Goal: Communication & Community: Answer question/provide support

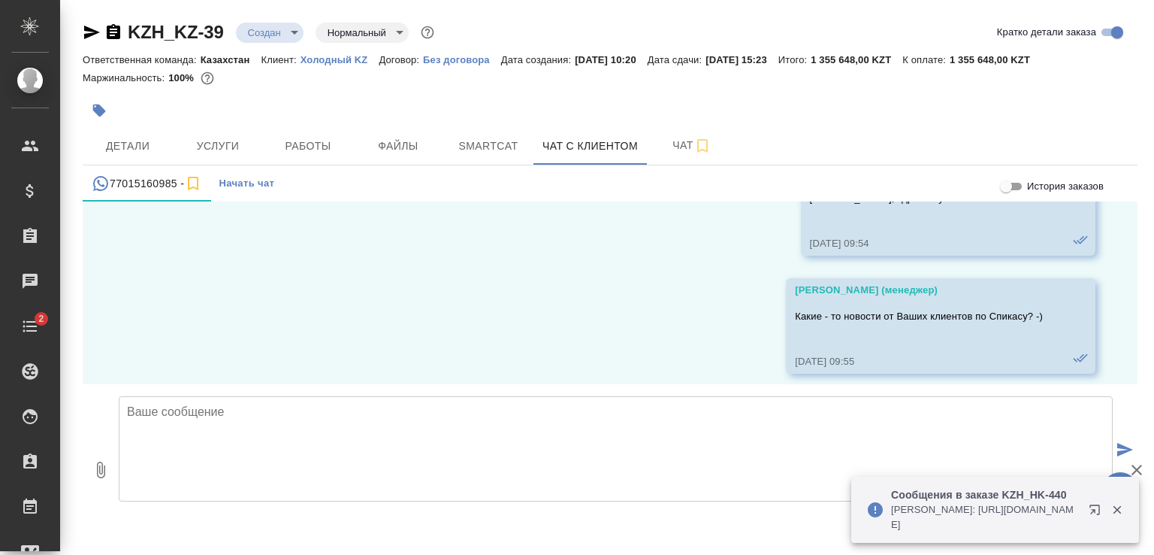
scroll to position [3900, 0]
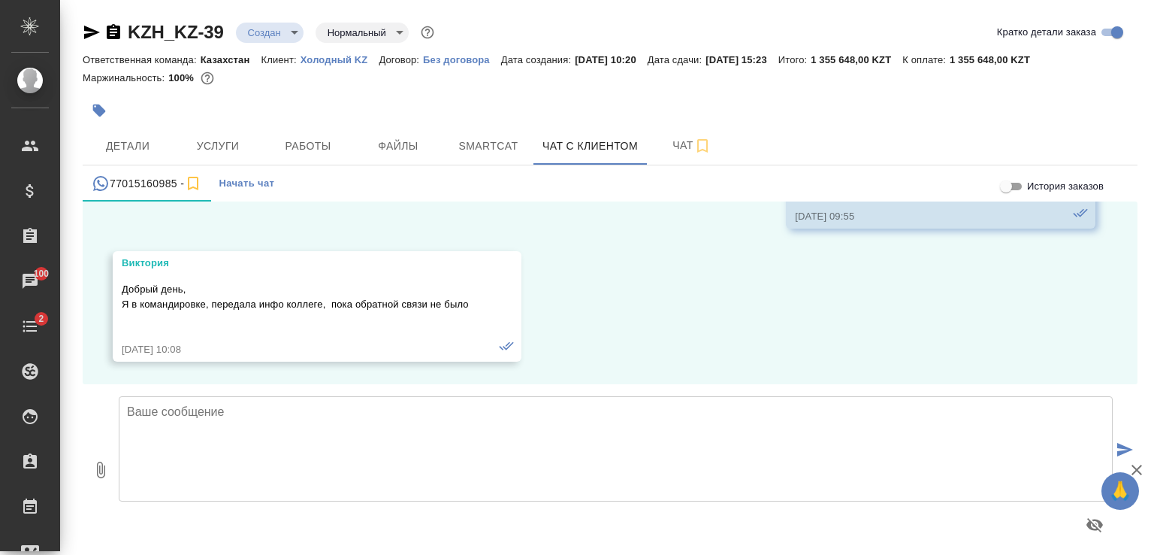
click at [348, 416] on textarea at bounding box center [616, 448] width 994 height 105
click at [228, 410] on textarea "Виктория, здравстуйте. Как" at bounding box center [616, 448] width 994 height 105
click at [313, 410] on textarea "Виктория, здравствуйте. Как" at bounding box center [616, 448] width 994 height 105
type textarea "[PERSON_NAME], здравствуйте. Как поживаете?"
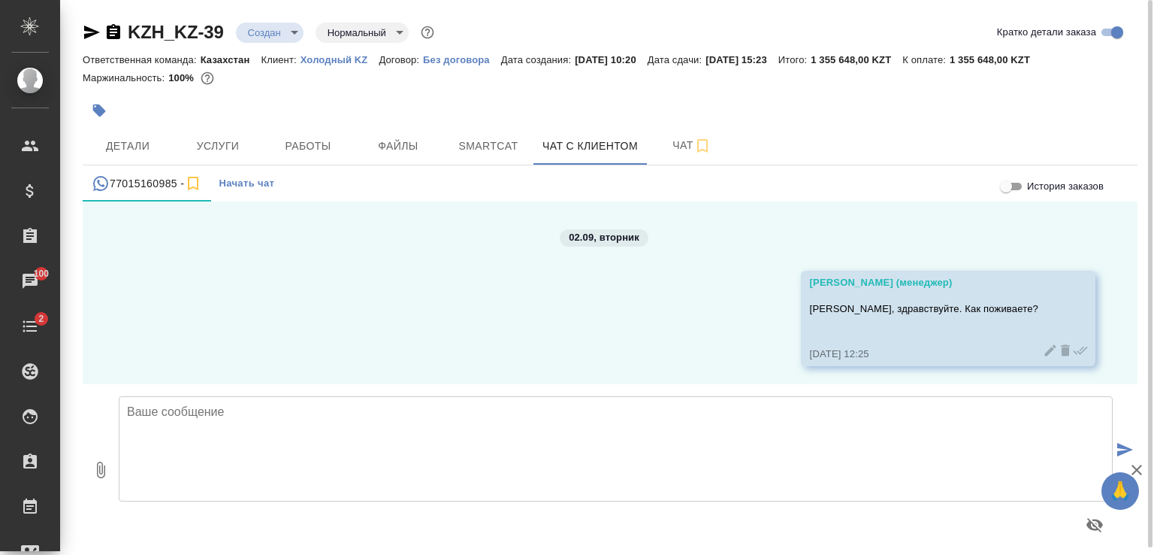
scroll to position [4084, 0]
click at [526, 414] on textarea at bounding box center [616, 448] width 994 height 105
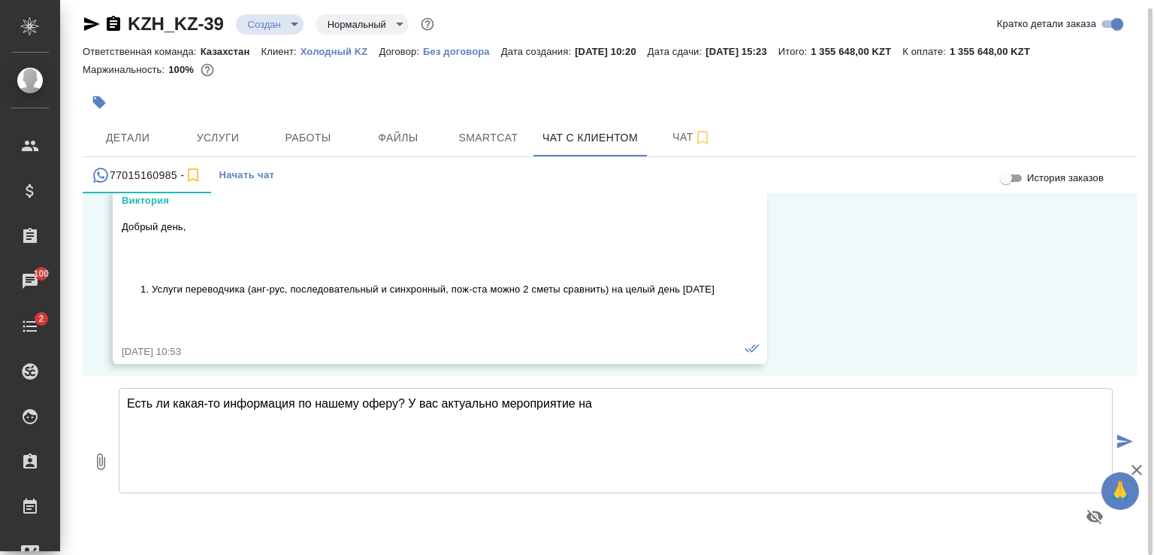
scroll to position [301, 0]
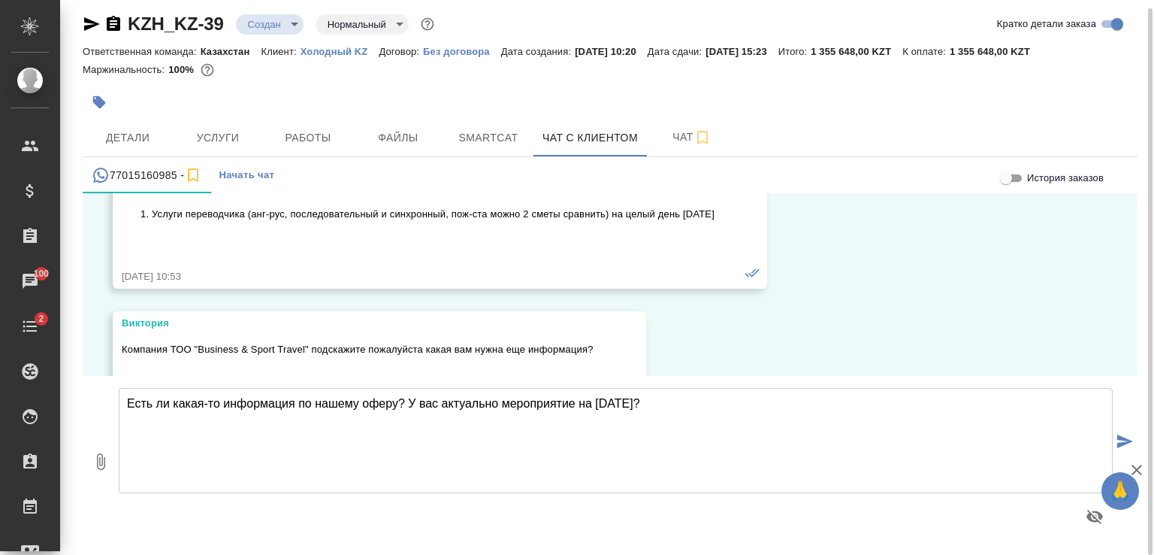
type textarea "Есть ли какая-то информация по нашему оферу? У вас актуально мероприятие на 26 …"
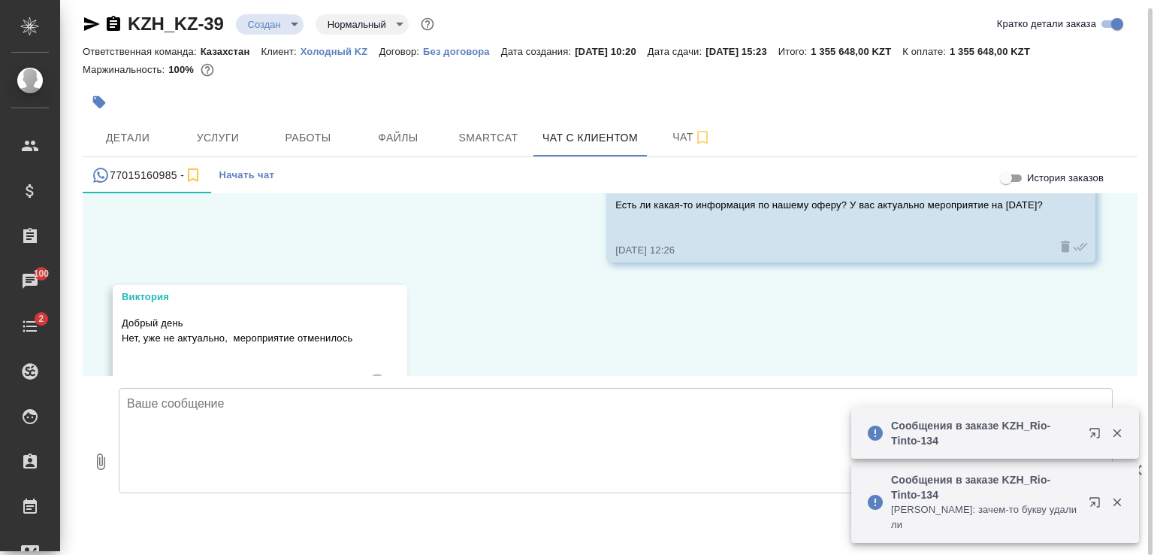
scroll to position [4335, 0]
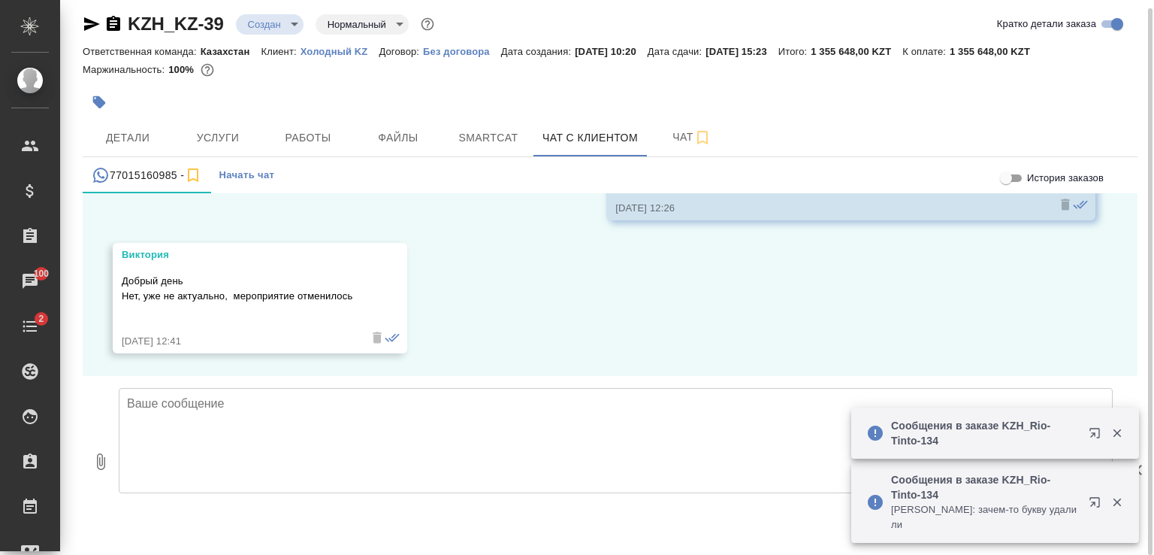
click at [632, 425] on textarea at bounding box center [616, 440] width 994 height 105
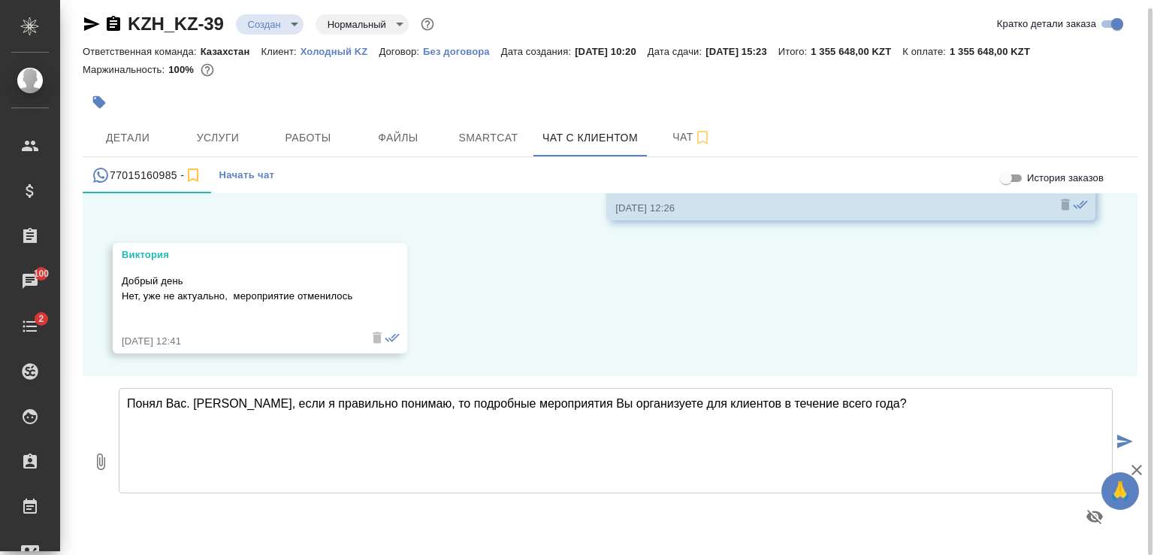
type textarea "Понял Вас. Виктория, если я правильно понимаю, то подробные мероприятия Вы орга…"
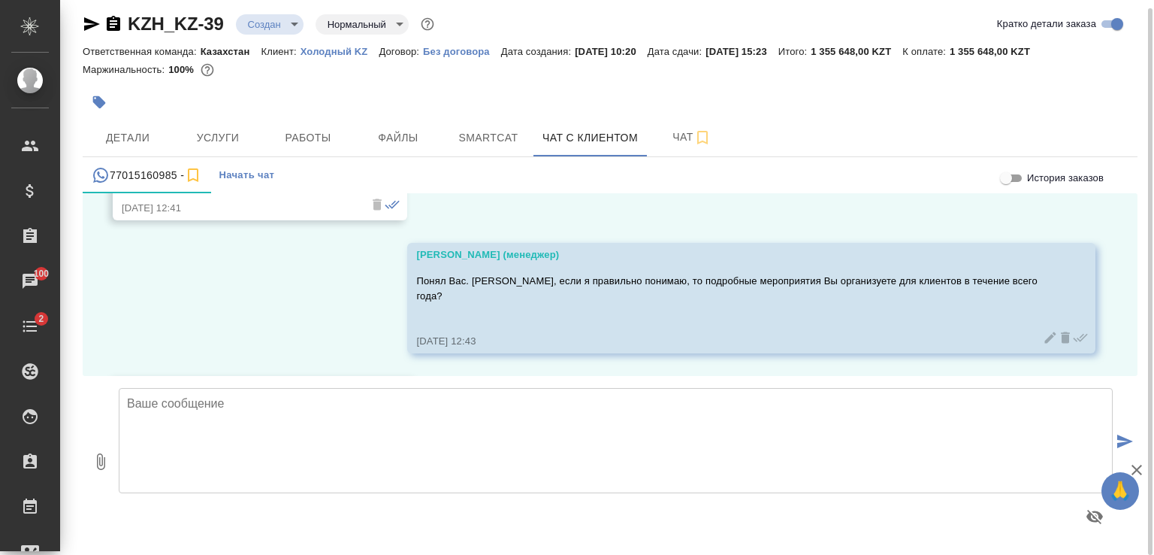
scroll to position [4570, 0]
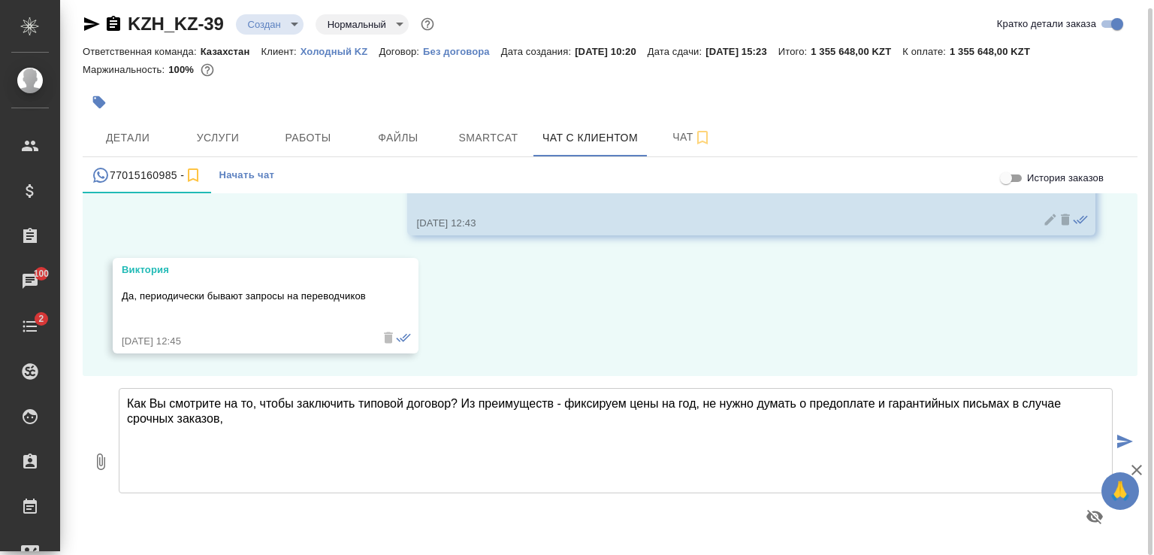
type textarea "Как Вы смотрите на то, чтобы заключить типовой договор? Из преимуществ - фиксир…"
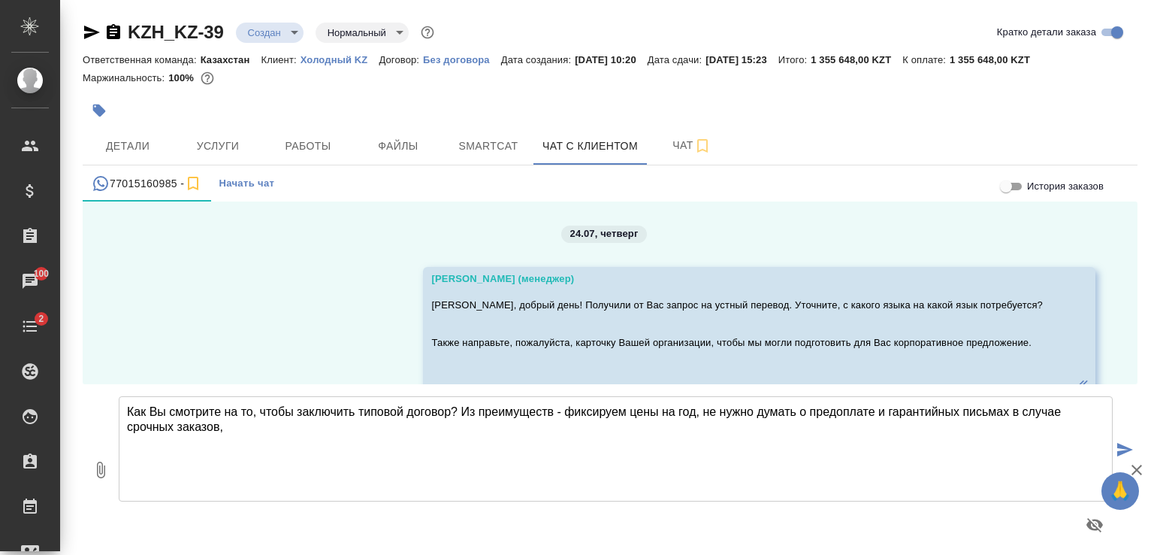
scroll to position [4570, 0]
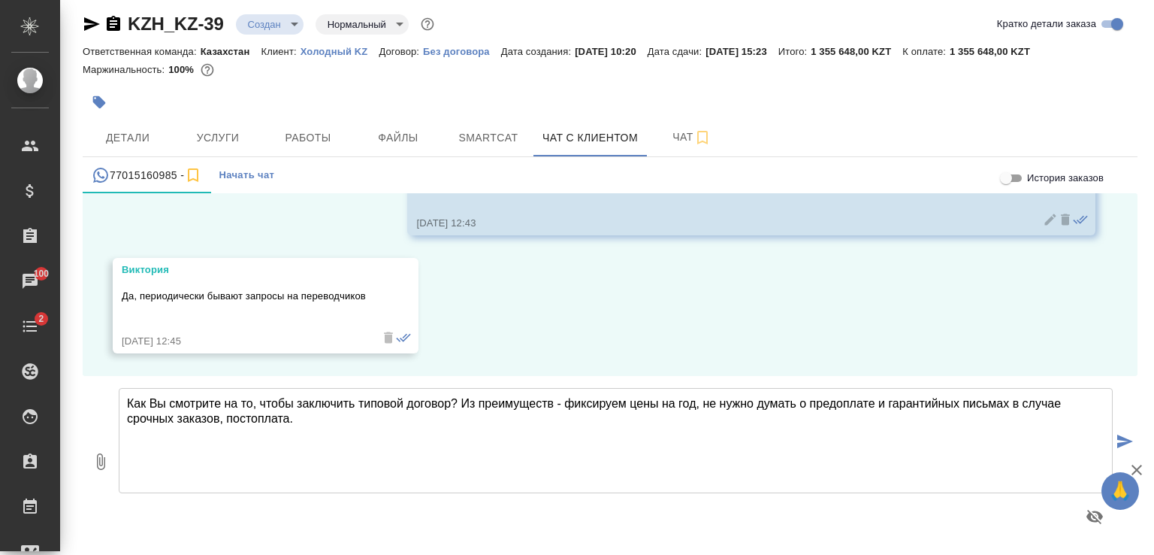
type textarea "Как Вы смотрите на то, чтобы заключить типовой договор? Из преимуществ - фиксир…"
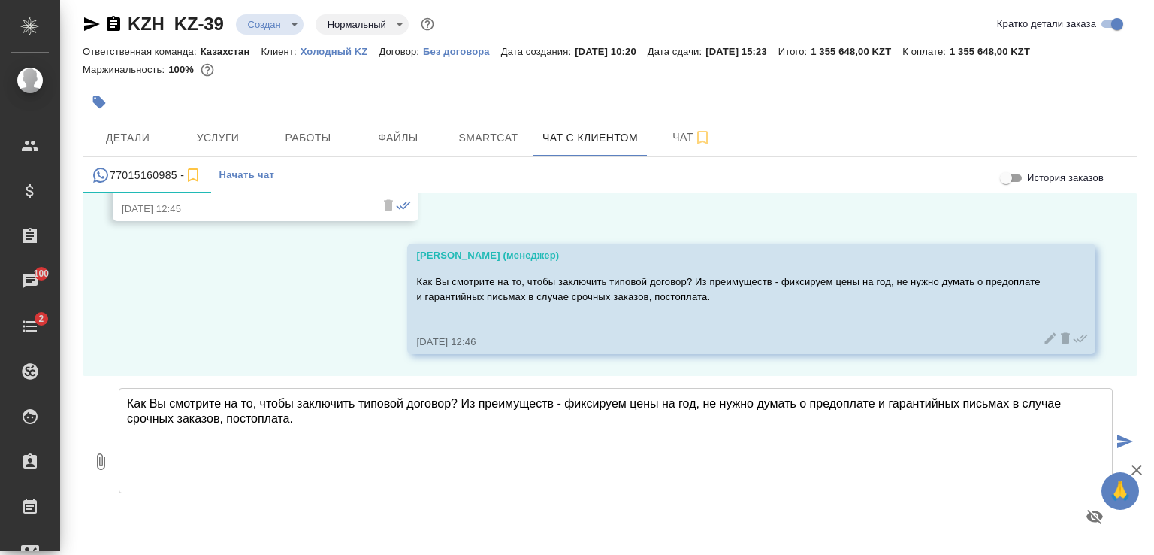
scroll to position [4704, 0]
click at [1135, 469] on icon "button" at bounding box center [1137, 469] width 11 height 11
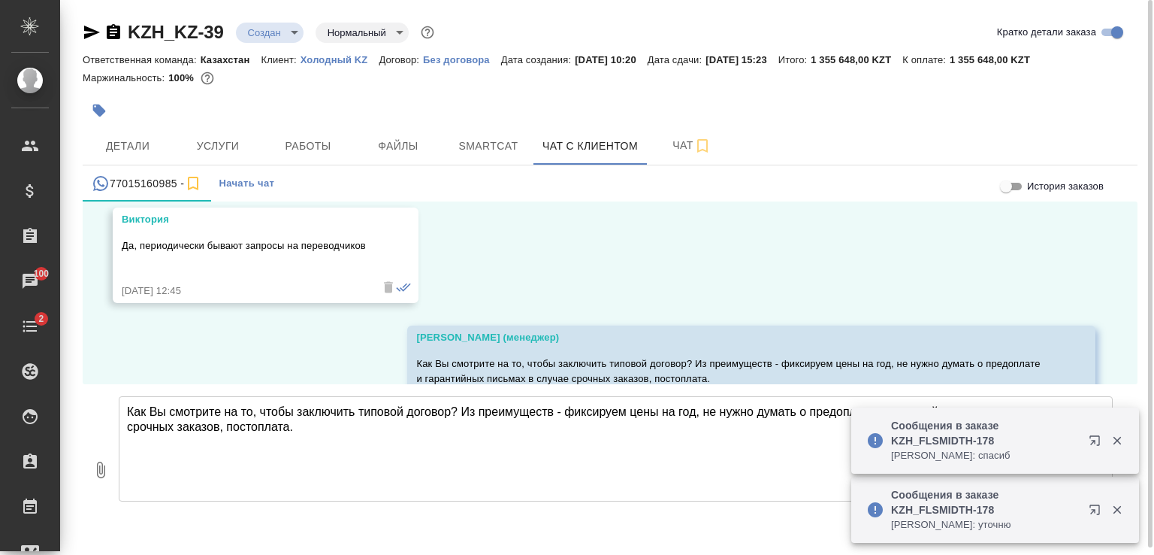
scroll to position [4629, 0]
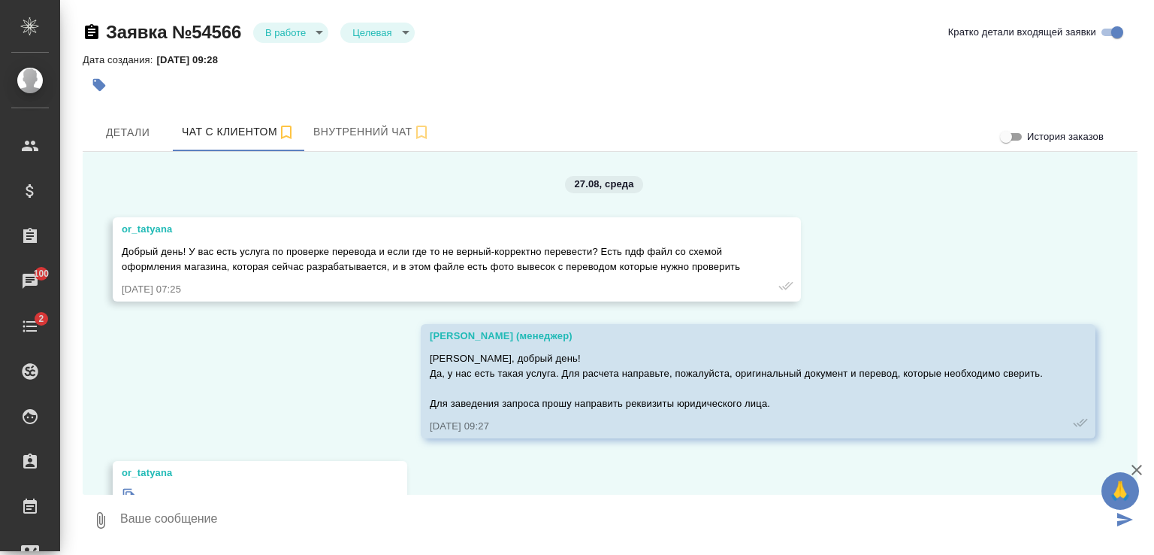
scroll to position [7075, 0]
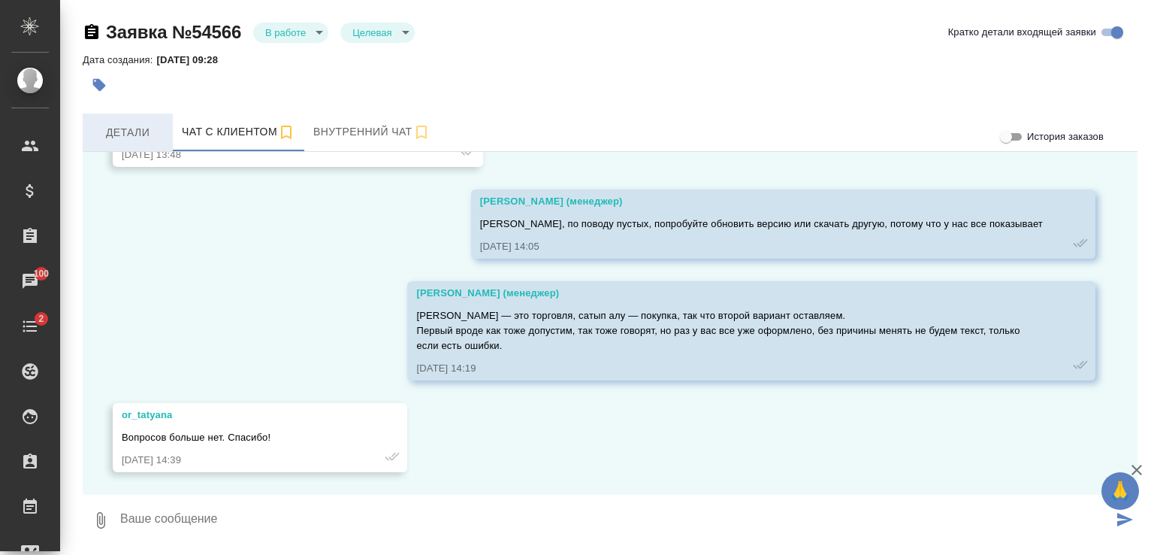
click at [135, 138] on span "Детали" at bounding box center [128, 132] width 72 height 19
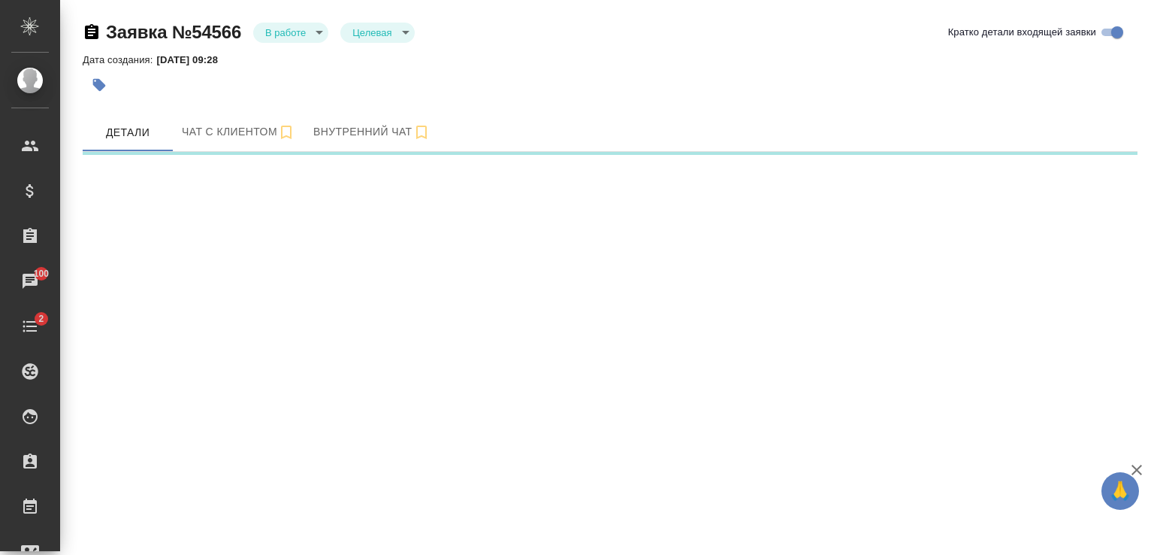
select select "RU"
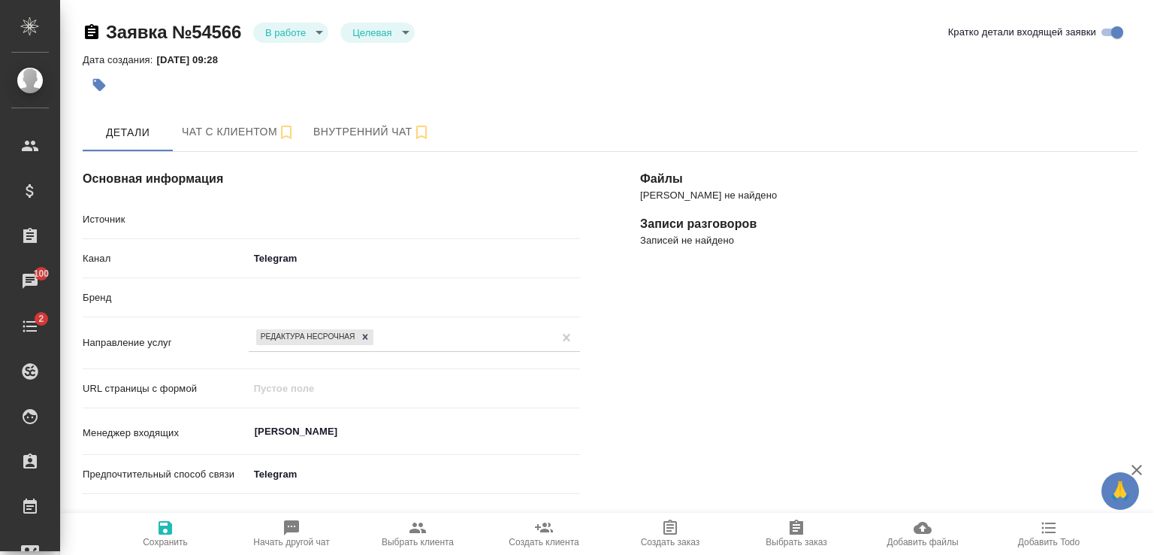
type textarea "x"
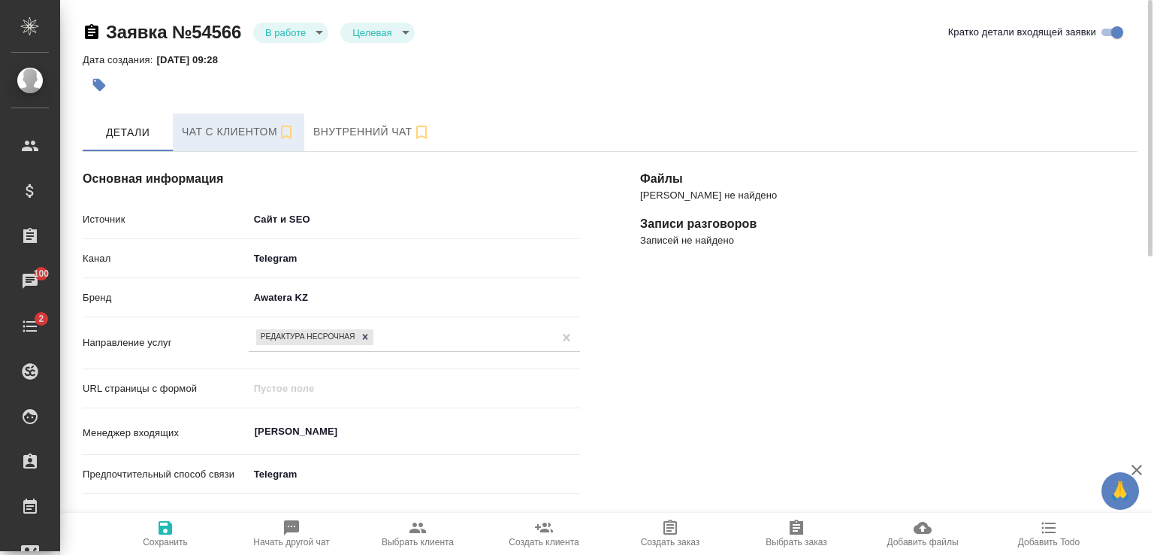
click at [234, 124] on span "Чат с клиентом" at bounding box center [238, 131] width 113 height 19
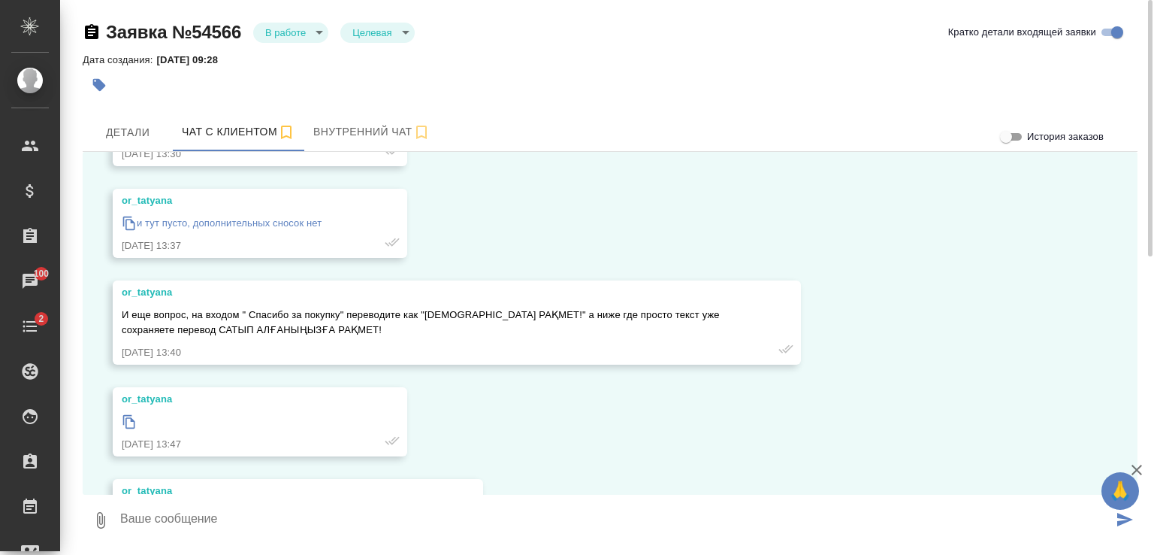
scroll to position [7075, 0]
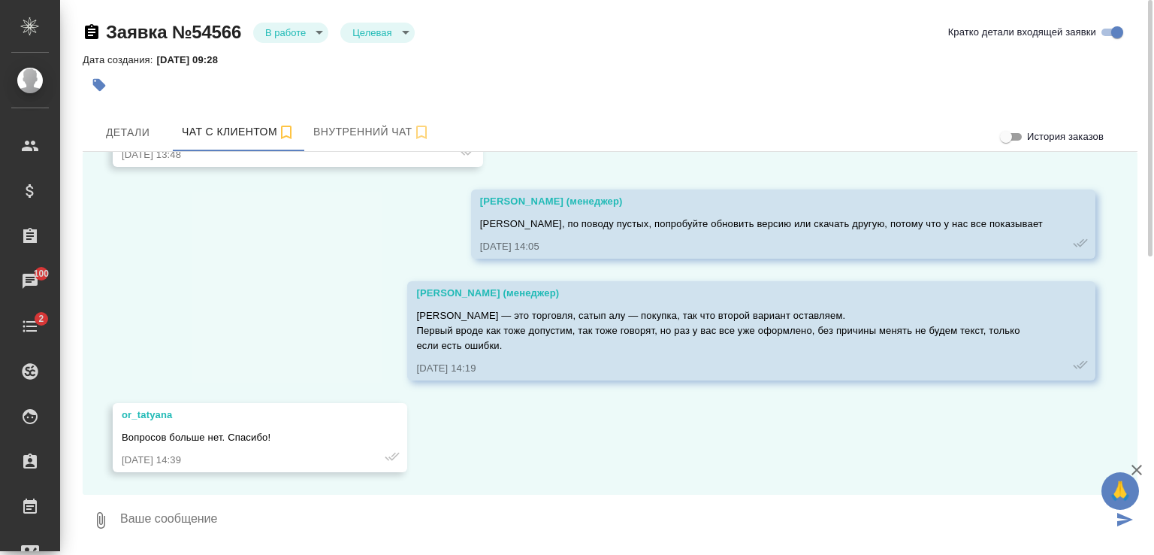
click at [405, 509] on textarea at bounding box center [616, 519] width 994 height 51
type textarea "т"
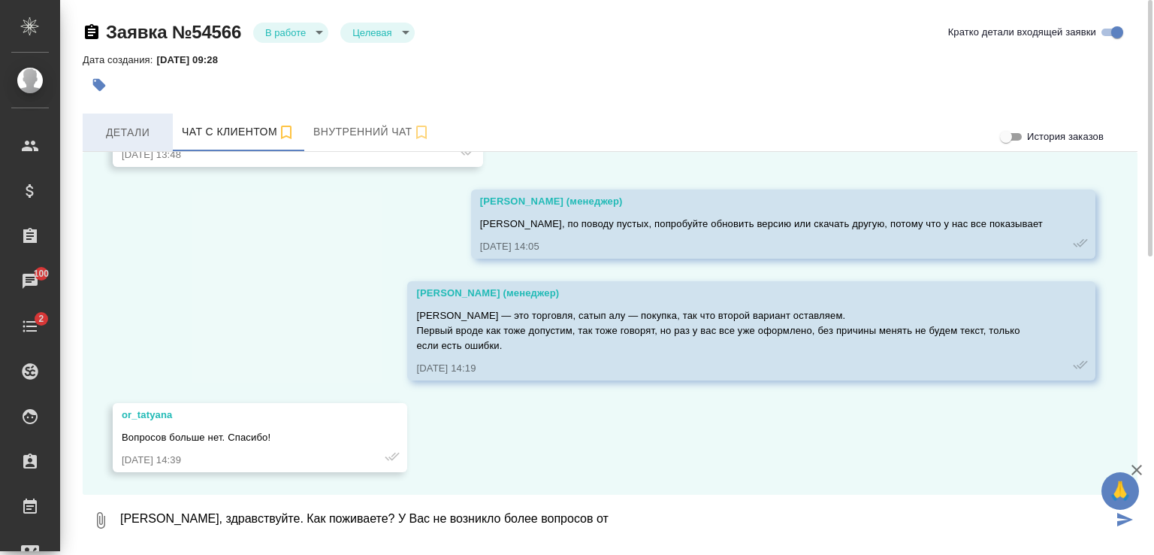
type textarea "Татьяна, здравствуйте. Как поживаете? У Вас не возникло более вопросов от"
click at [137, 124] on span "Детали" at bounding box center [128, 132] width 72 height 19
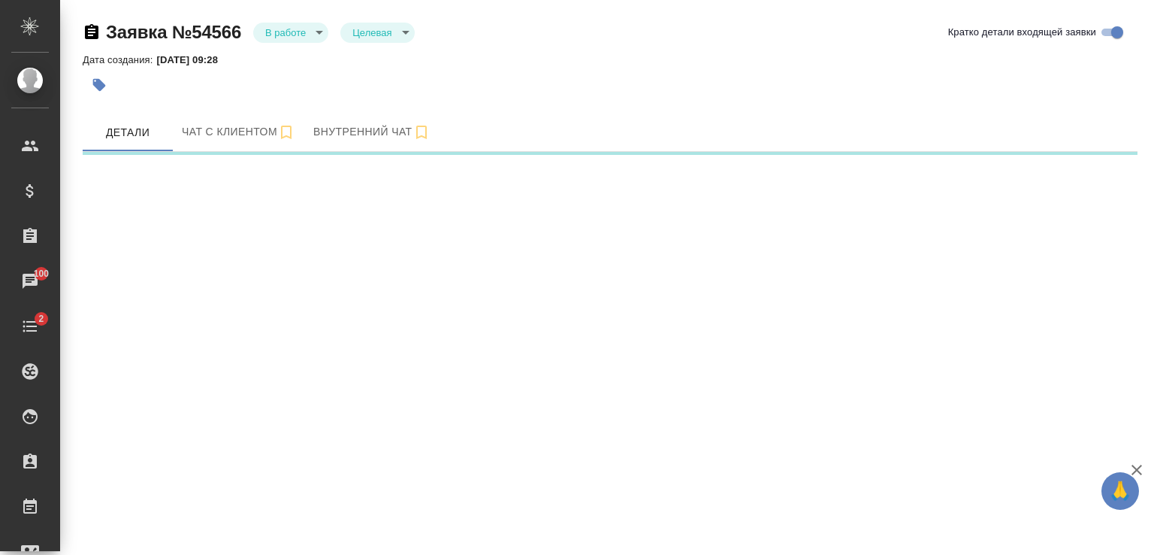
select select "RU"
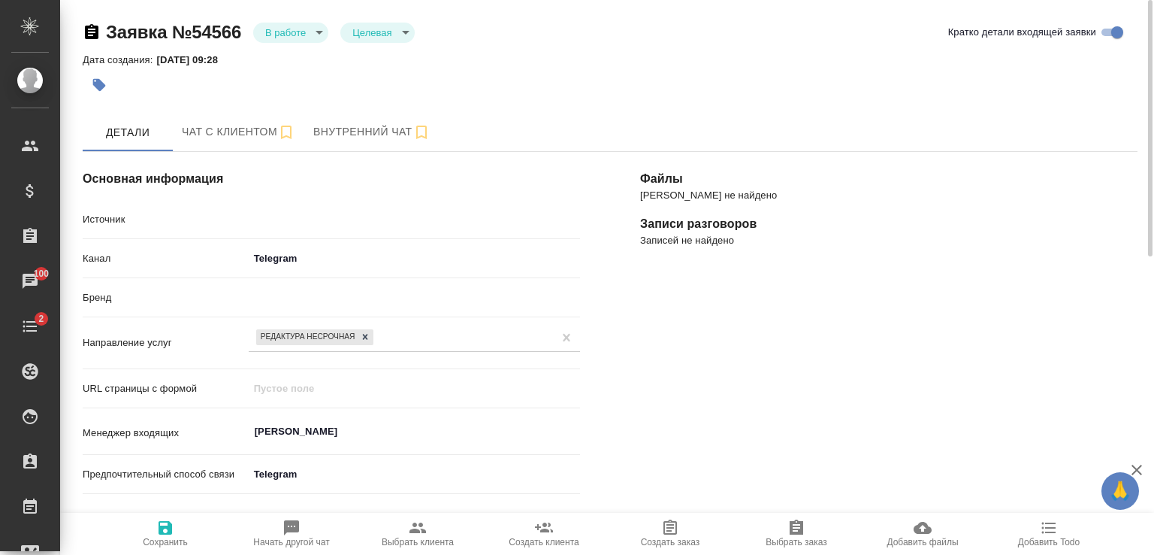
type textarea "x"
click at [243, 132] on span "Чат с клиентом" at bounding box center [238, 131] width 113 height 19
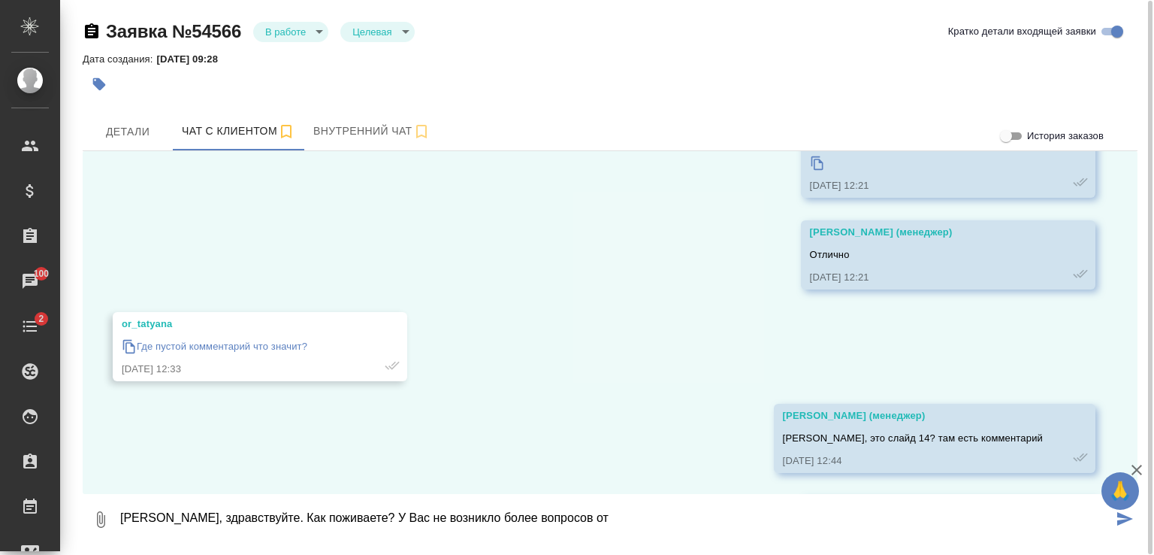
scroll to position [7075, 0]
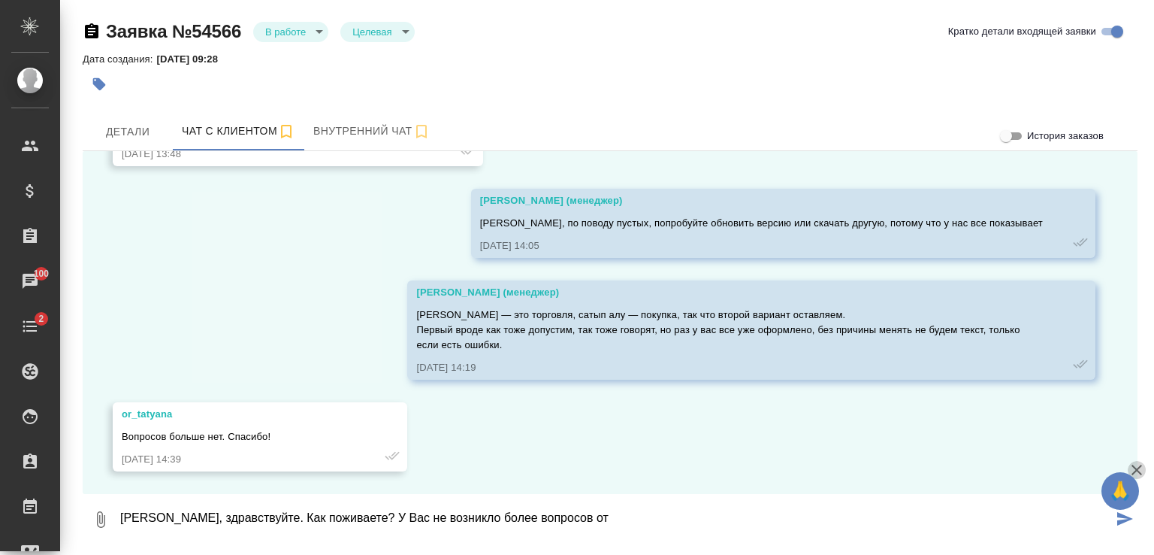
click at [1138, 469] on icon "button" at bounding box center [1137, 469] width 11 height 11
click at [622, 514] on textarea "Татьяна, здравствуйте. Как поживаете? У Вас не возникло более вопросов от" at bounding box center [616, 519] width 994 height 51
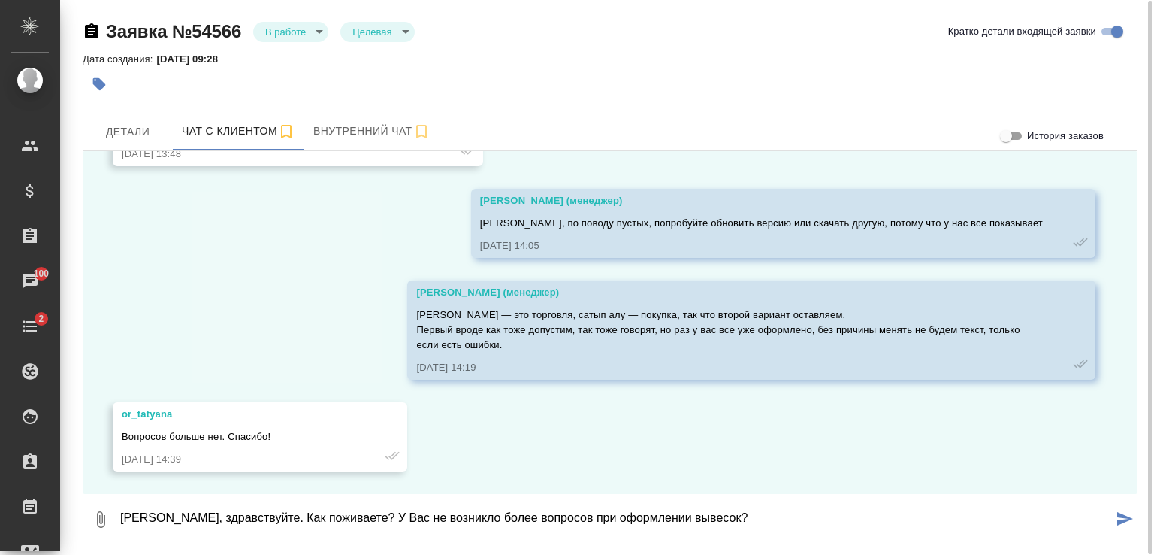
type textarea "Татьяна, здравствуйте. Как поживаете? У Вас не возникло более вопросов при офор…"
click at [1125, 516] on icon "submit" at bounding box center [1125, 519] width 16 height 14
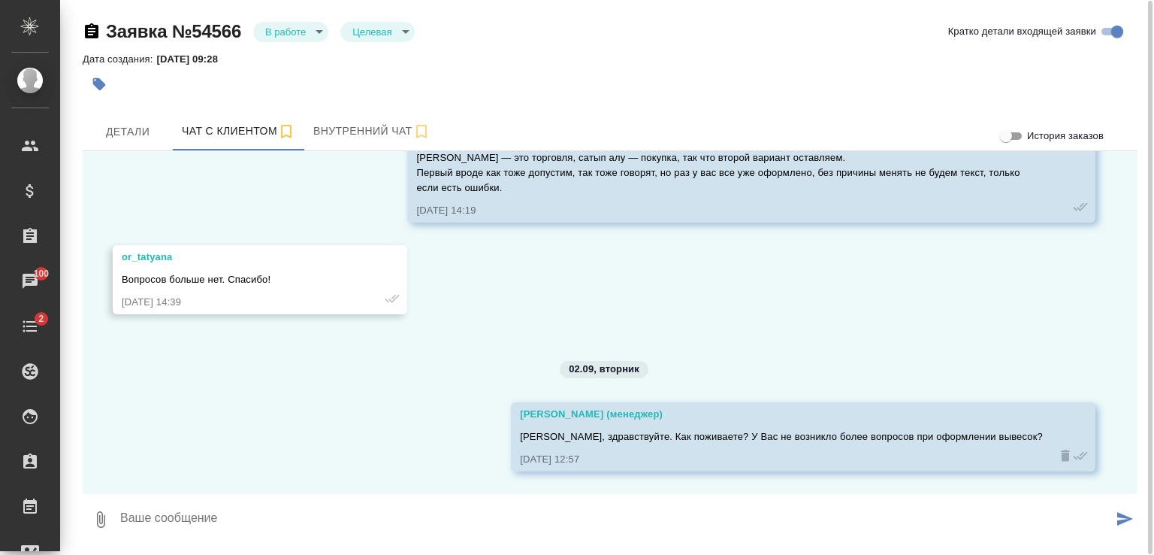
scroll to position [7232, 0]
click at [467, 519] on textarea at bounding box center [616, 519] width 994 height 51
type textarea "В"
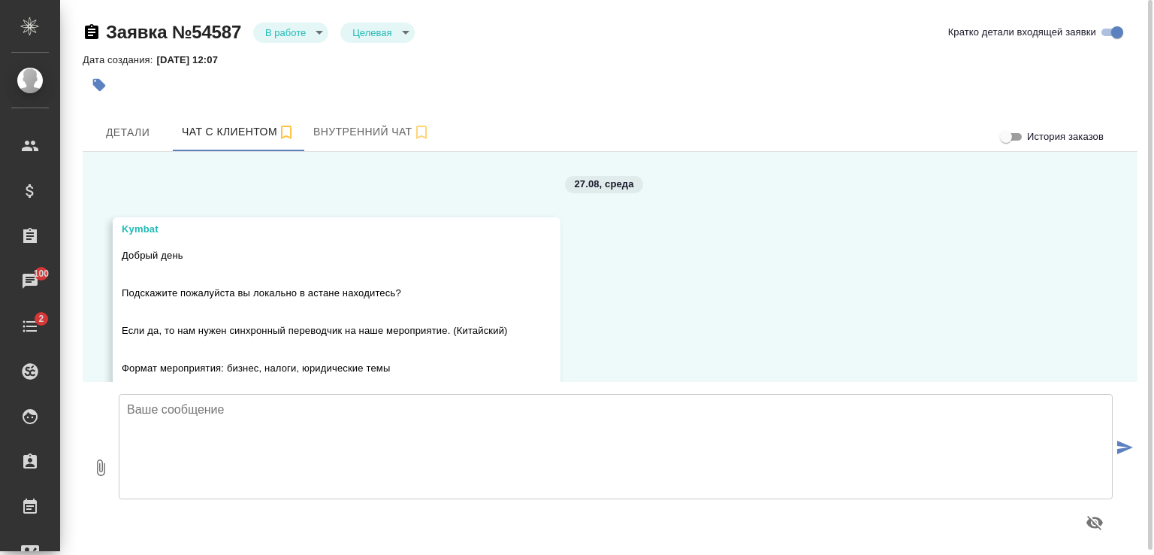
scroll to position [3896, 0]
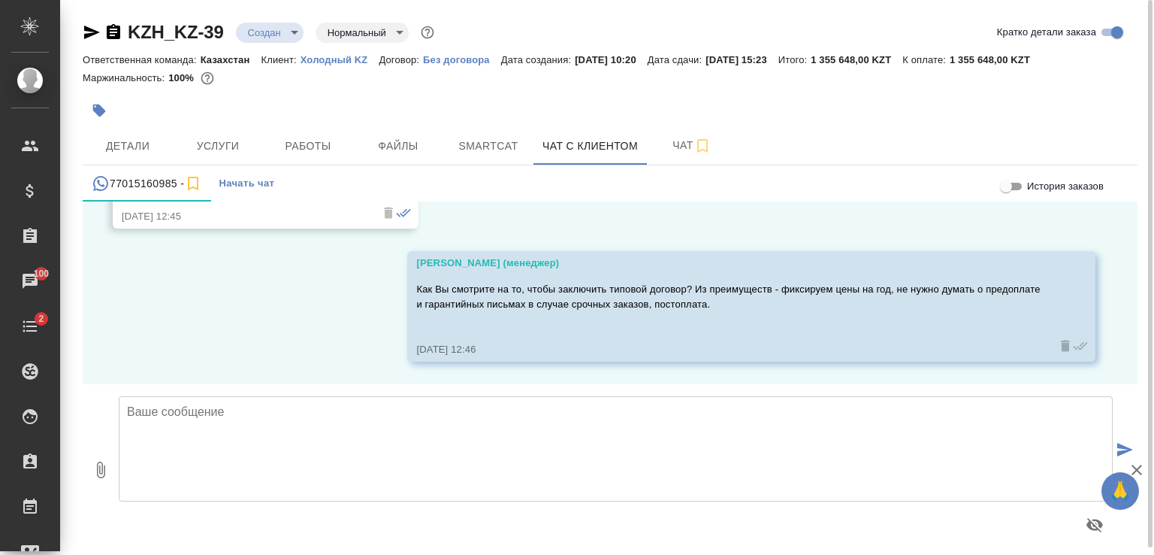
scroll to position [4629, 0]
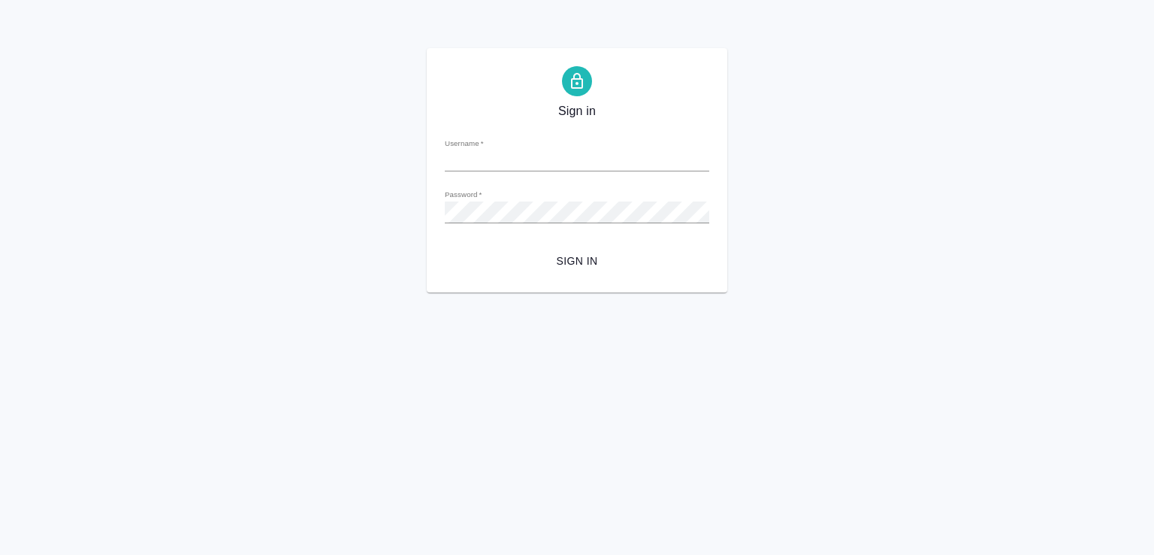
type input "d.zhuravlev@awatera.com"
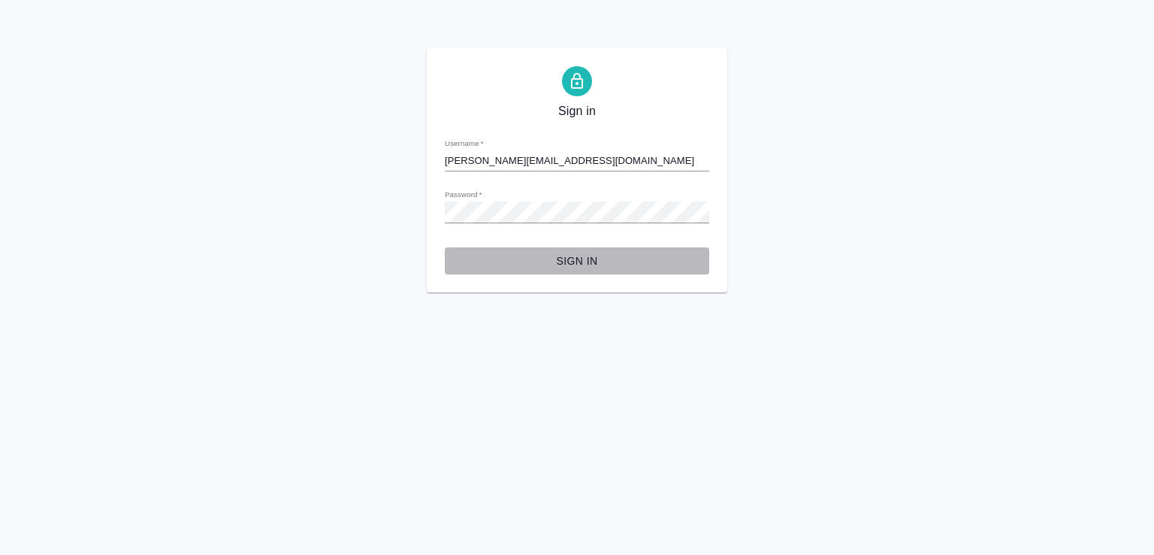
click at [582, 256] on span "Sign in" at bounding box center [577, 261] width 240 height 19
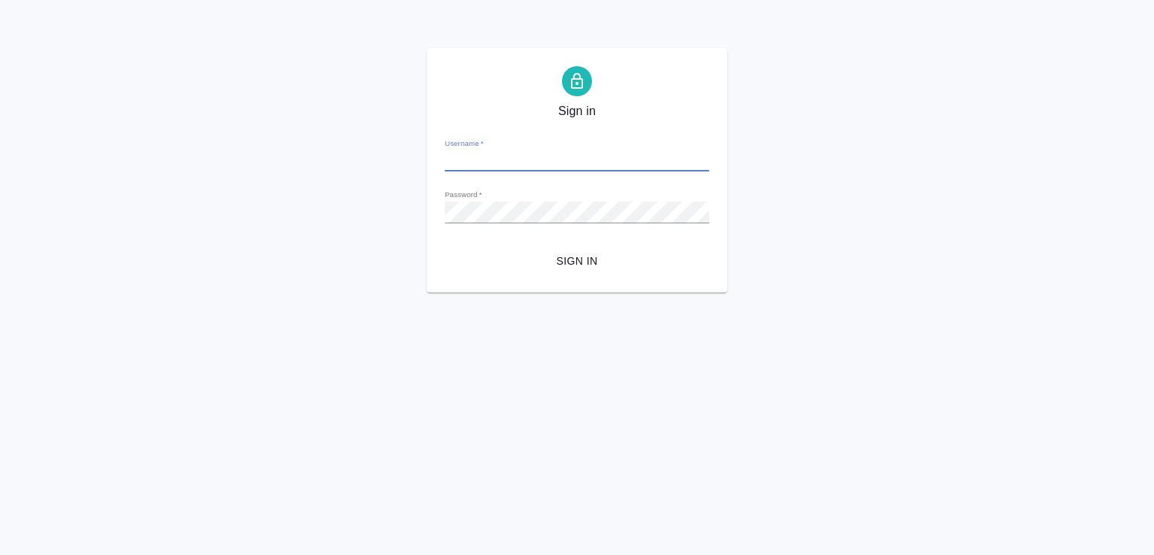
type input "[PERSON_NAME][EMAIL_ADDRESS][DOMAIN_NAME]"
click at [564, 256] on span "Sign in" at bounding box center [577, 261] width 240 height 19
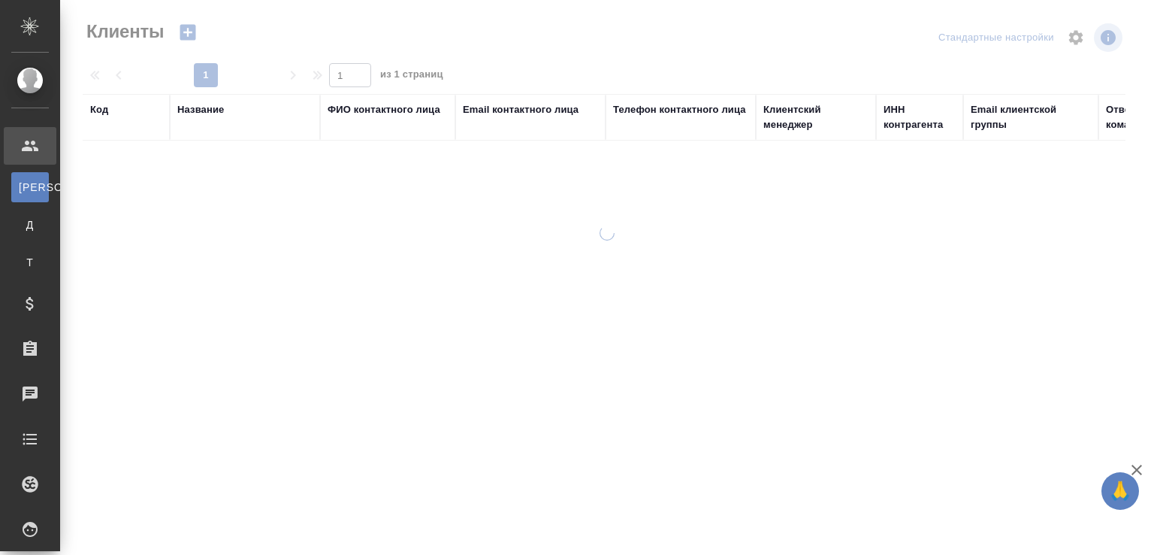
select select "RU"
